Goal: Transaction & Acquisition: Download file/media

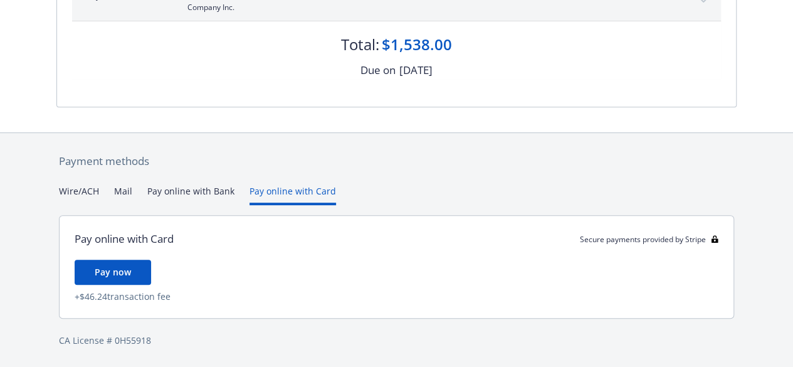
scroll to position [253, 0]
click at [271, 167] on div "Payment methods Wire/ACH Mail Pay online with Bank Pay online with Card Pay onl…" at bounding box center [396, 251] width 680 height 234
click at [135, 270] on button "Pay now" at bounding box center [113, 273] width 76 height 25
click at [207, 189] on button "Pay online with Bank" at bounding box center [190, 196] width 87 height 21
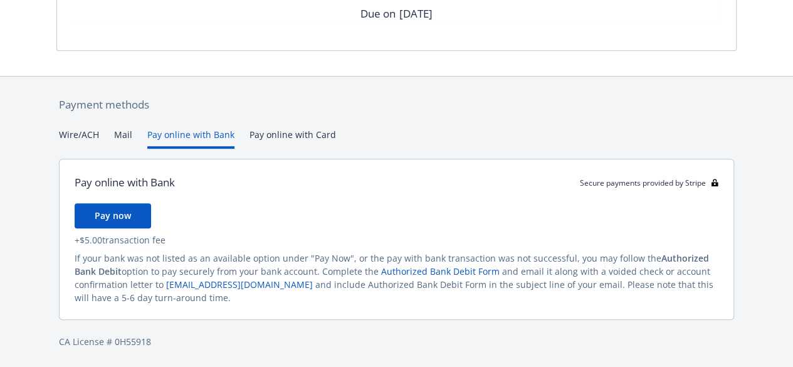
scroll to position [277, 0]
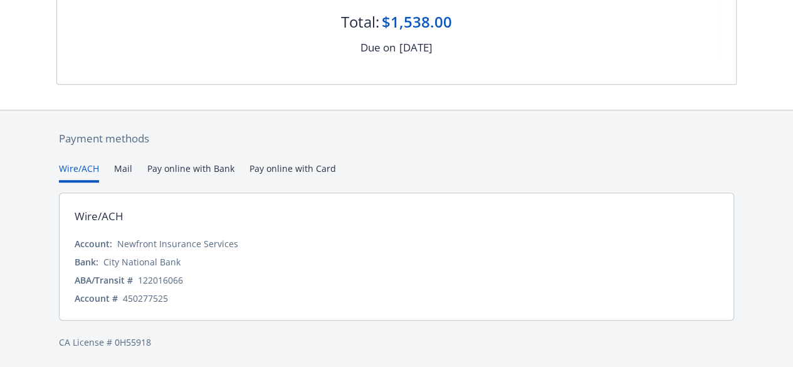
click at [86, 131] on div "Payment methods Wire/ACH Mail Pay online with Bank Pay online with Card Wire/AC…" at bounding box center [396, 239] width 680 height 259
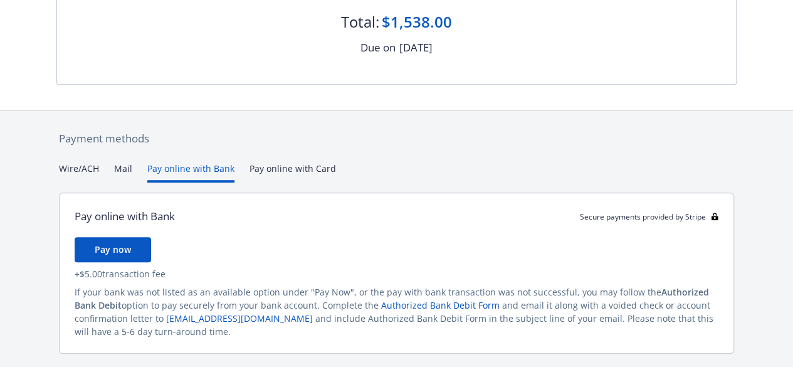
click at [196, 167] on button "Pay online with Bank" at bounding box center [190, 172] width 87 height 21
click at [142, 251] on button "Pay now" at bounding box center [113, 249] width 76 height 25
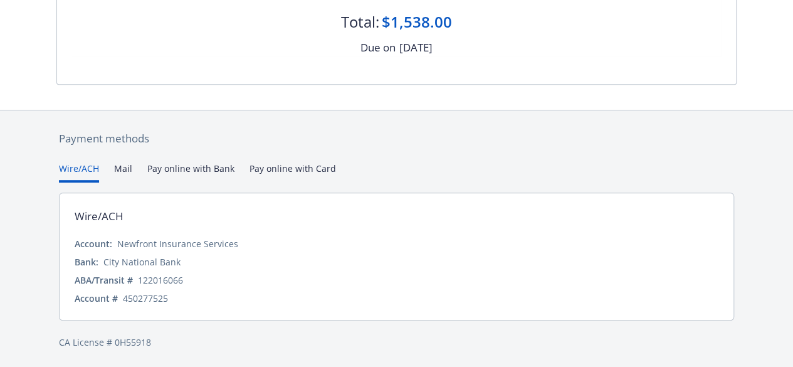
click at [78, 165] on button "Wire/ACH" at bounding box center [79, 172] width 40 height 21
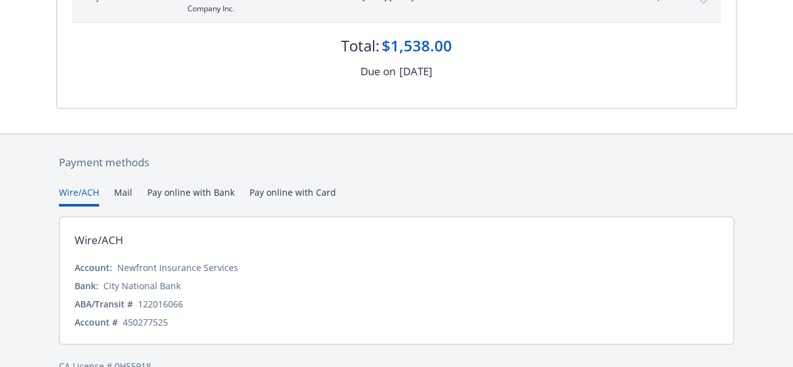
click at [300, 167] on div "Payment methods Wire/ACH Mail Pay online with Bank Pay online with Card Wire/AC…" at bounding box center [396, 263] width 680 height 259
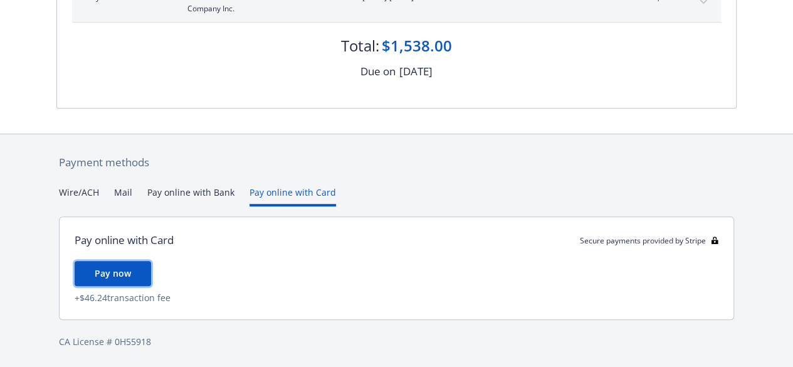
click at [128, 269] on span "Pay now" at bounding box center [113, 273] width 36 height 12
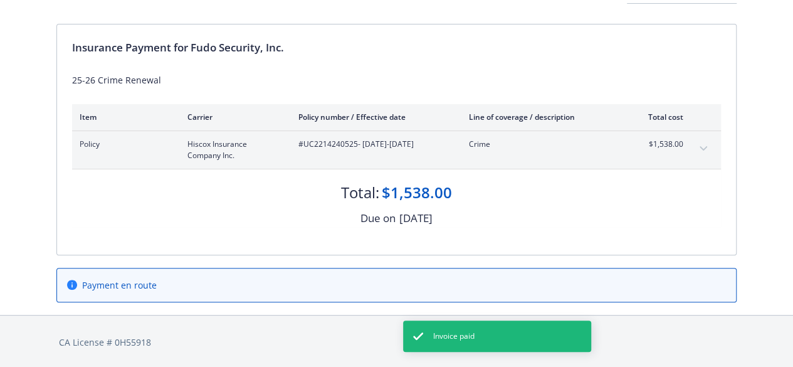
scroll to position [0, 0]
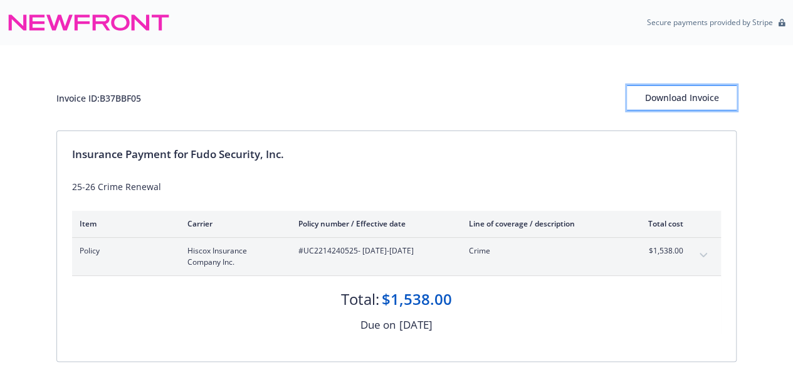
click at [681, 97] on div "Download Invoice" at bounding box center [682, 98] width 110 height 24
